Goal: Task Accomplishment & Management: Complete application form

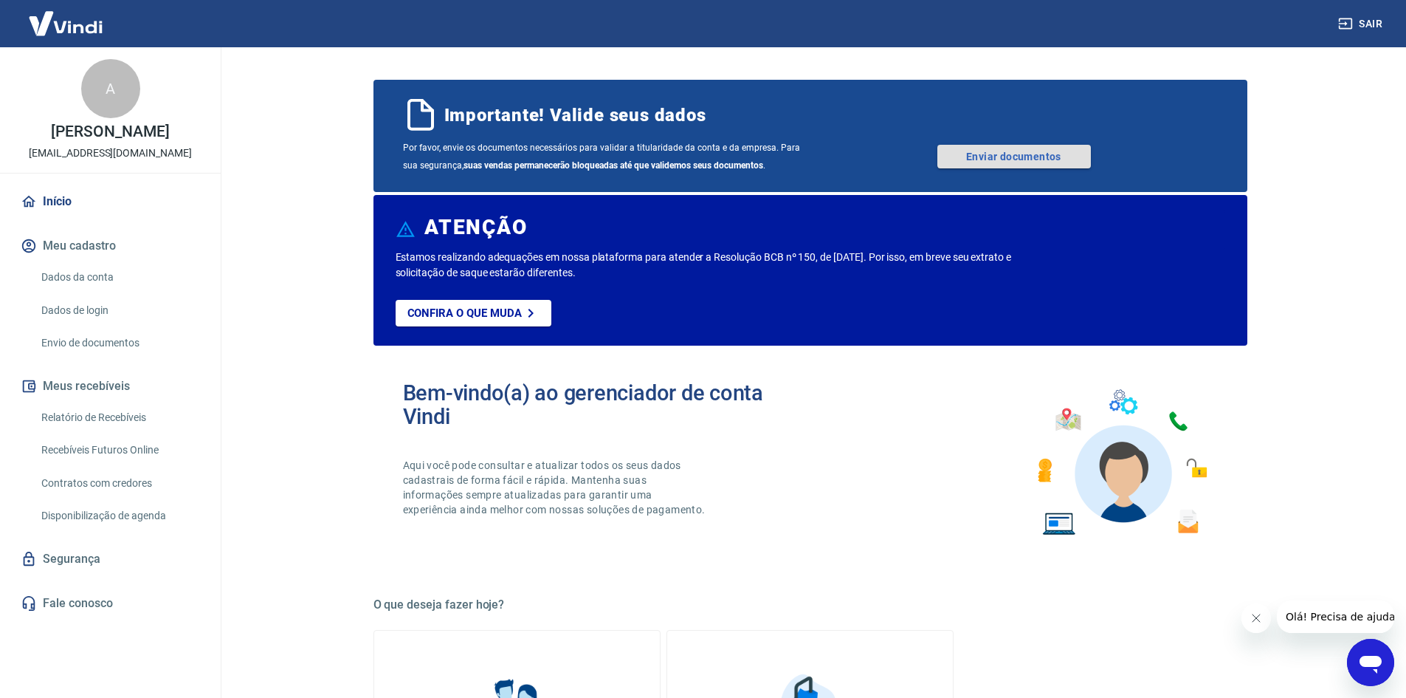
click at [1020, 158] on link "Enviar documentos" at bounding box center [1015, 157] width 154 height 24
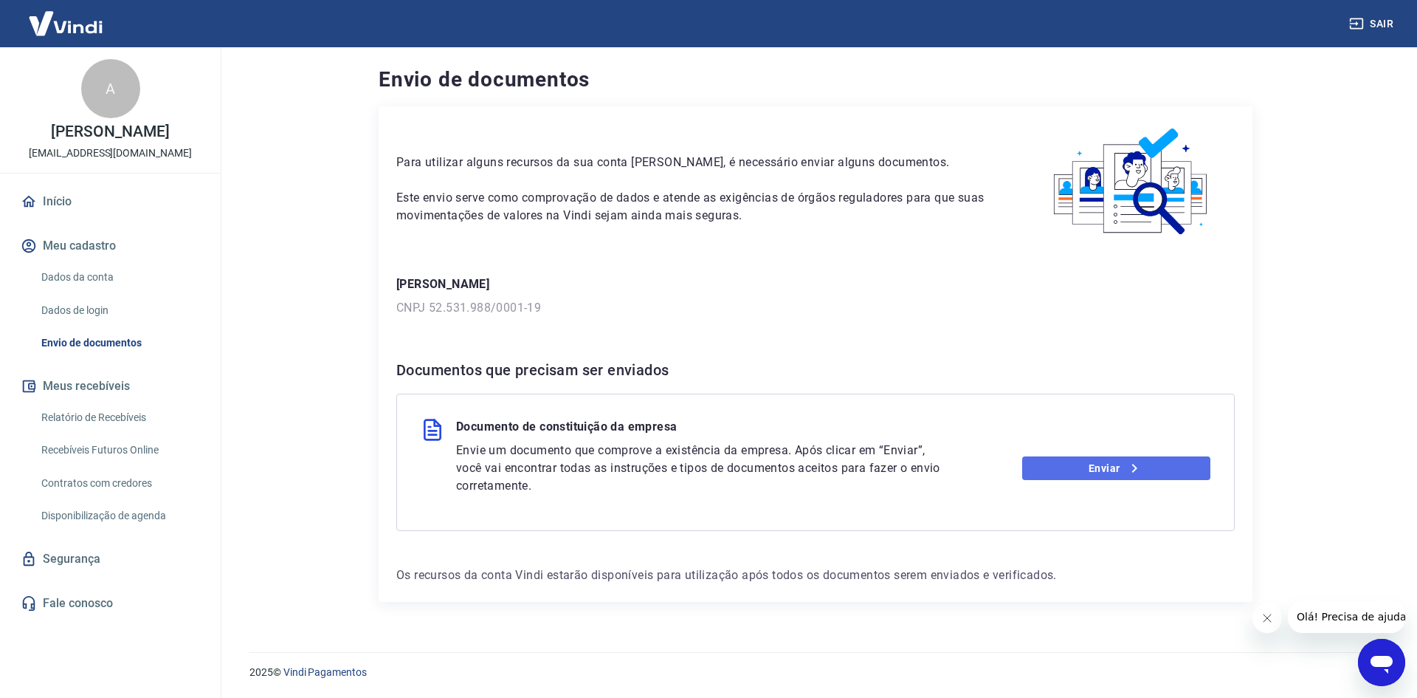
click at [1081, 472] on link "Enviar" at bounding box center [1116, 468] width 189 height 24
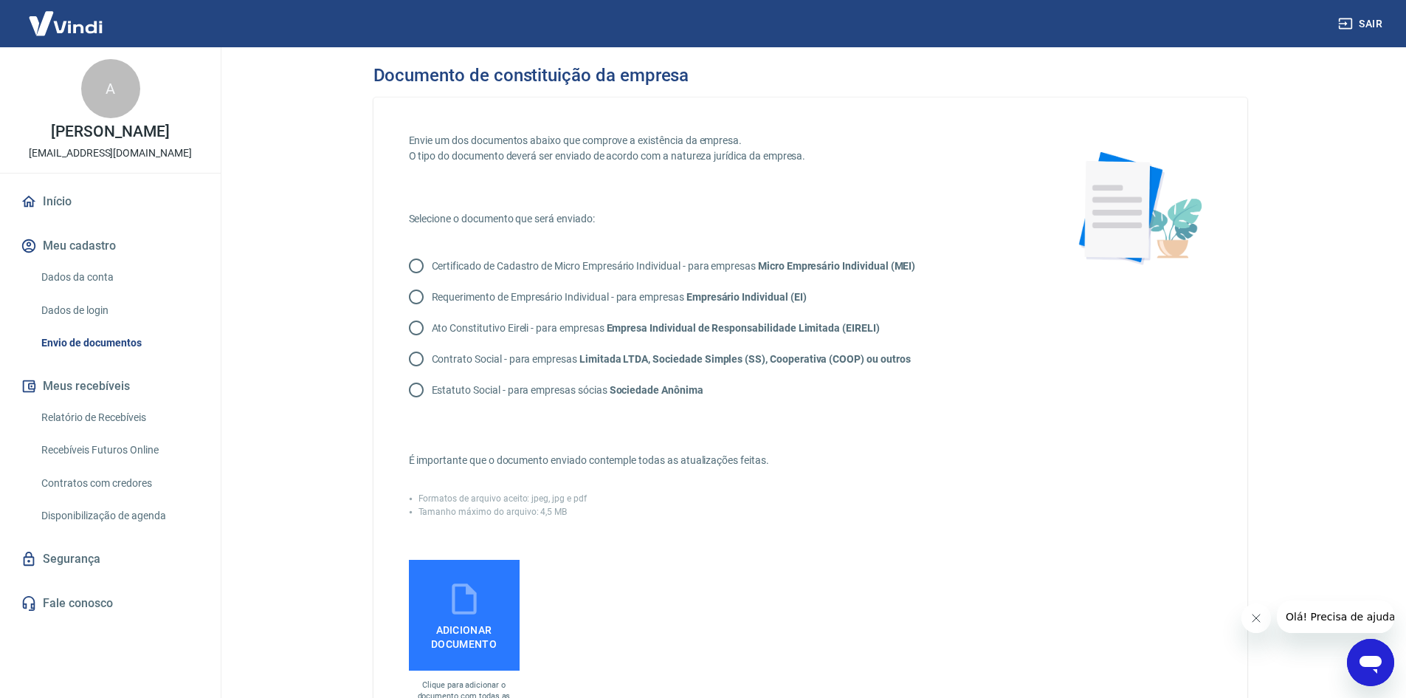
click at [845, 354] on strong "Limitada LTDA, Sociedade Simples (SS), Cooperativa (COOP) ou outros" at bounding box center [744, 359] width 331 height 12
click at [432, 354] on input "Contrato Social - para empresas Limitada LTDA, Sociedade Simples (SS), Cooperat…" at bounding box center [416, 358] width 31 height 31
radio input "true"
click at [506, 599] on label "Adicionar documento" at bounding box center [464, 615] width 111 height 111
click at [0, 0] on input "Adicionar documento" at bounding box center [0, 0] width 0 height 0
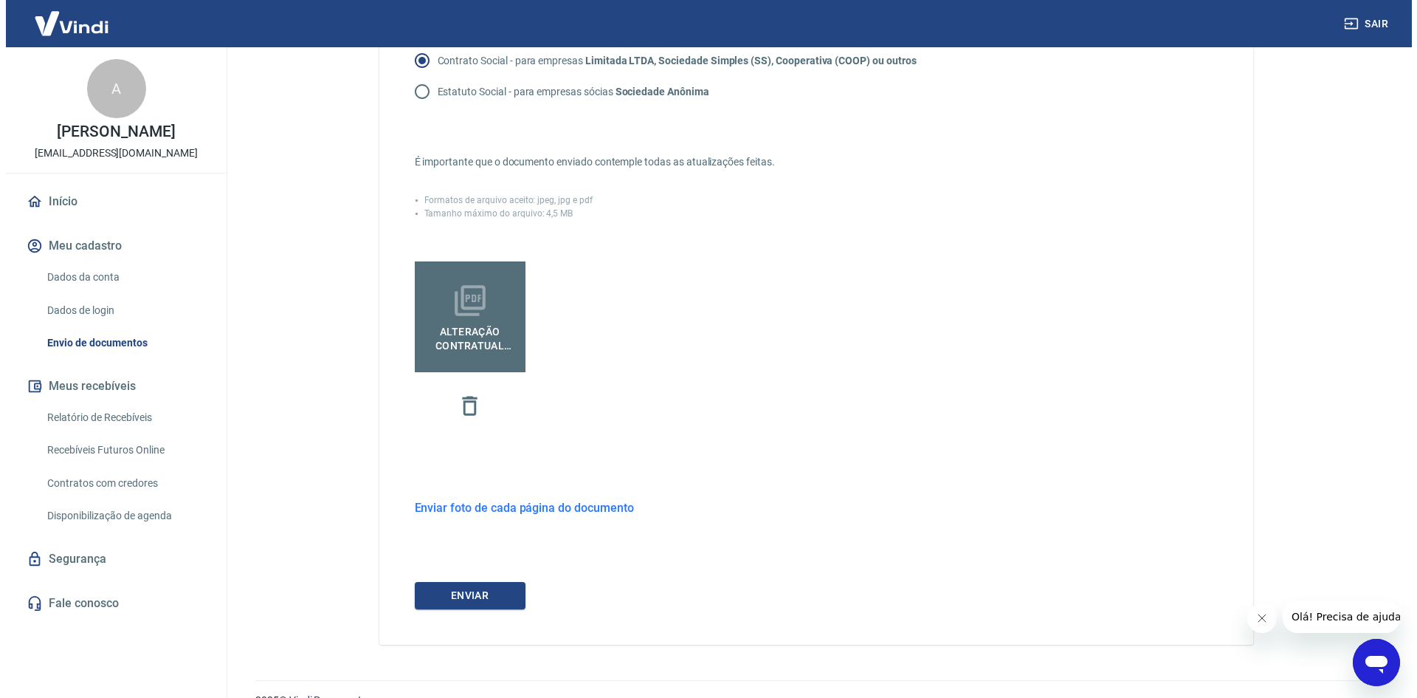
scroll to position [326, 0]
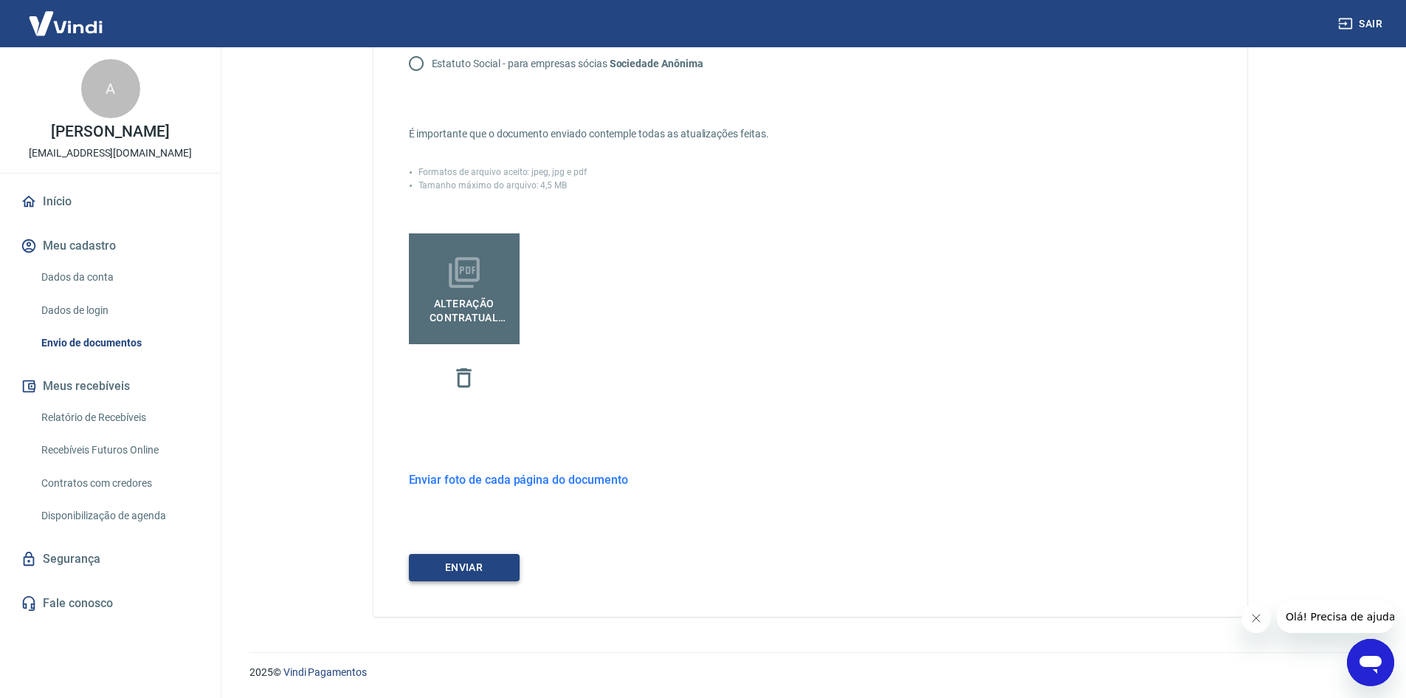
click at [495, 562] on button "ENVIAR" at bounding box center [464, 567] width 111 height 27
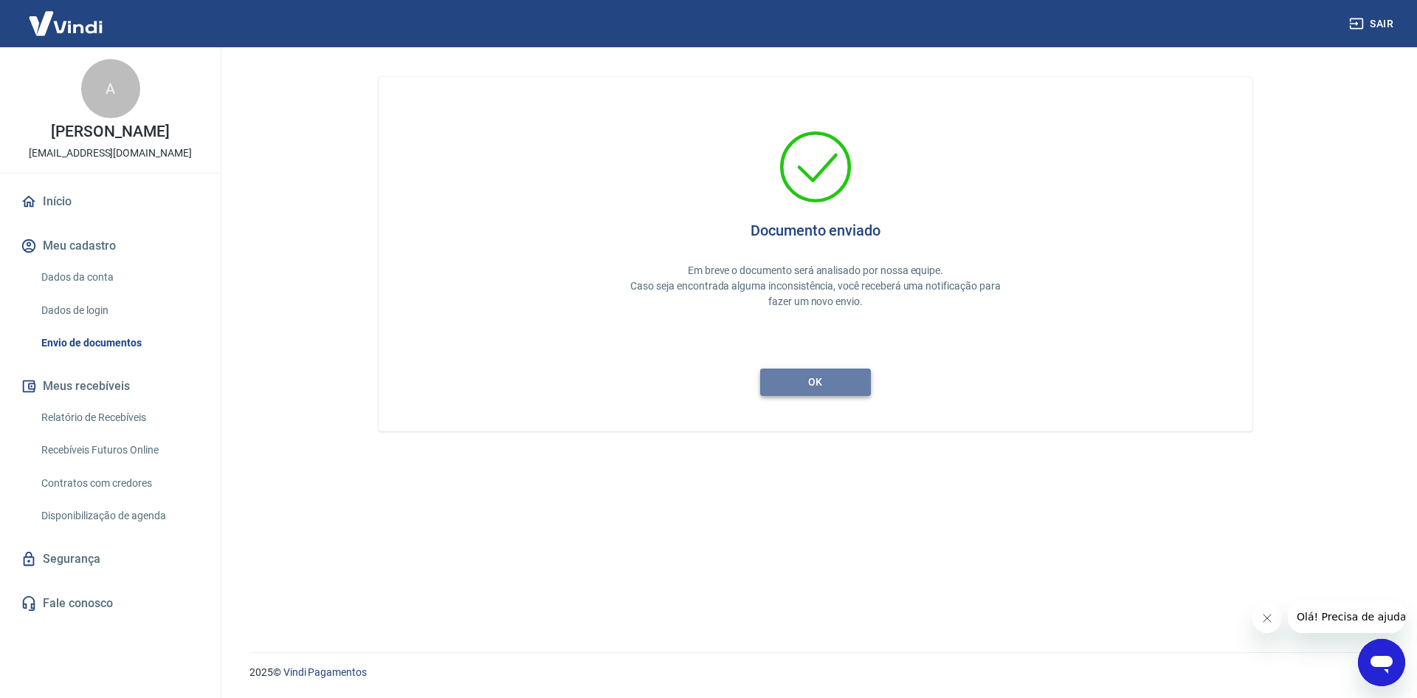
click at [792, 386] on button "ok" at bounding box center [815, 381] width 111 height 27
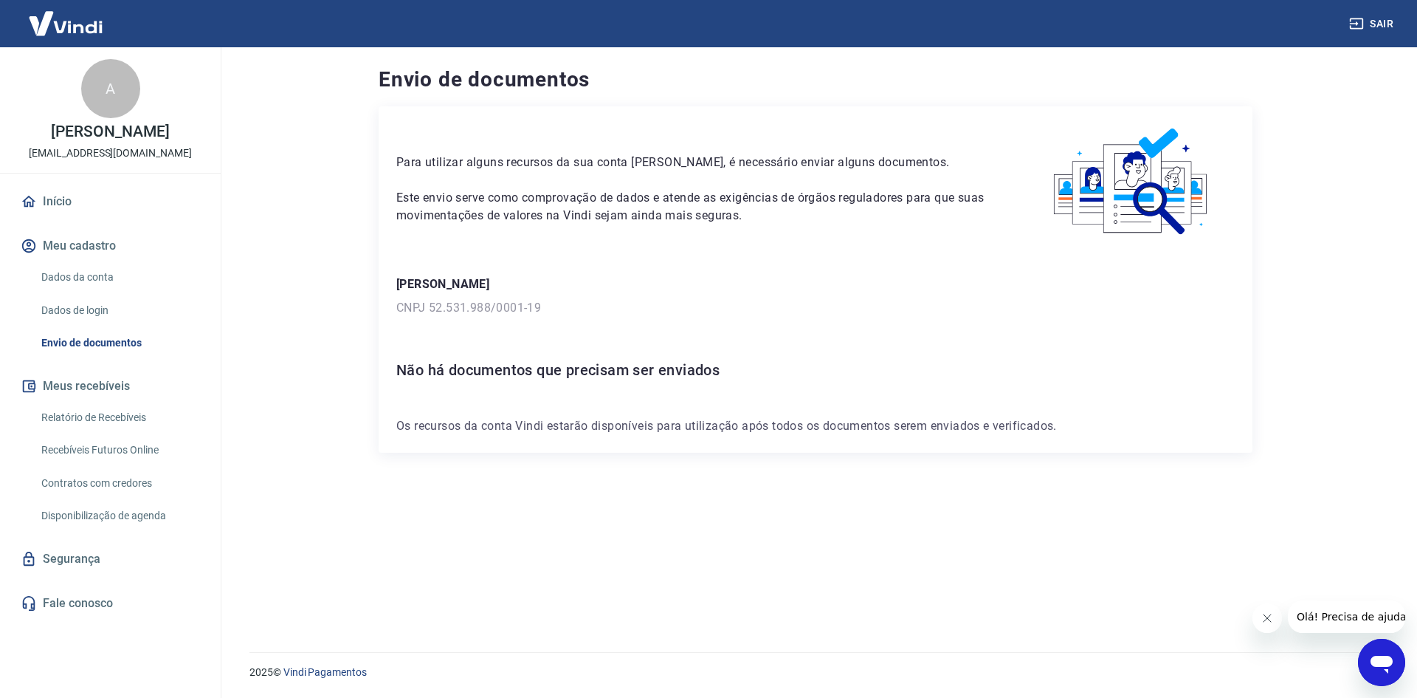
click at [868, 304] on p "CNPJ 52.531.988/0001-19" at bounding box center [815, 308] width 839 height 18
click at [102, 240] on button "Meu cadastro" at bounding box center [110, 246] width 185 height 32
click at [88, 202] on link "Início" at bounding box center [110, 201] width 185 height 32
